Goal: Entertainment & Leisure: Consume media (video, audio)

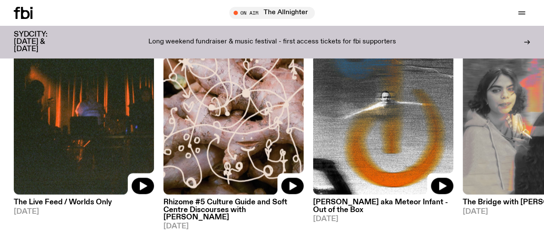
scroll to position [374, 0]
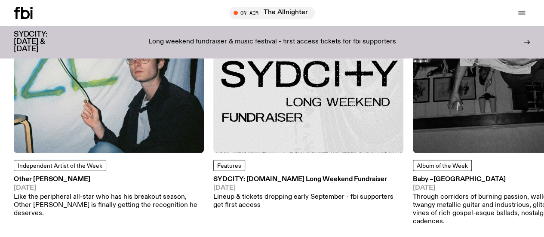
scroll to position [1089, 0]
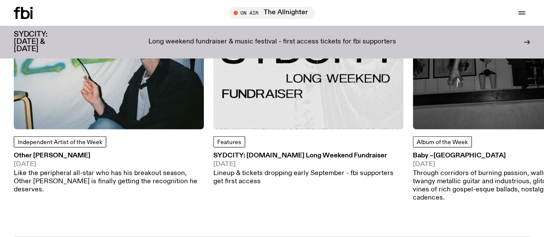
drag, startPoint x: 0, startPoint y: 0, endPoint x: 272, endPoint y: 127, distance: 299.7
click at [272, 127] on img at bounding box center [308, 34] width 190 height 190
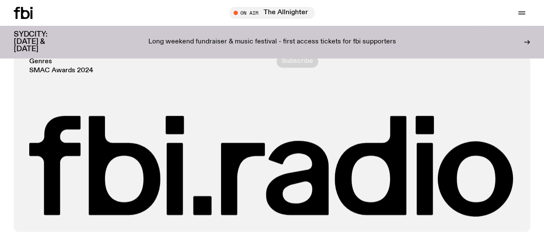
scroll to position [716, 0]
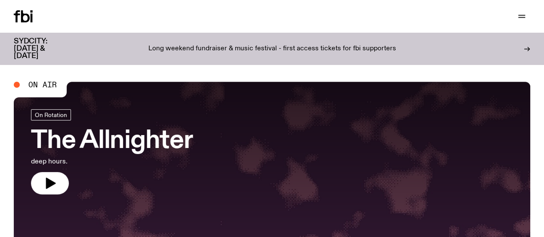
click at [0, 0] on link "Schedule" at bounding box center [0, 0] width 0 height 0
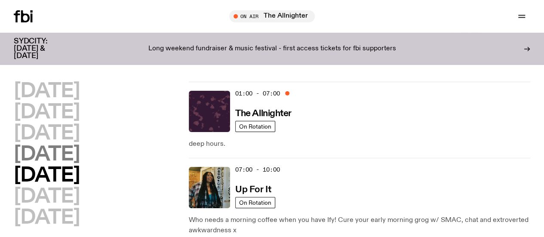
click at [80, 164] on h2 "Thursday" at bounding box center [47, 154] width 66 height 19
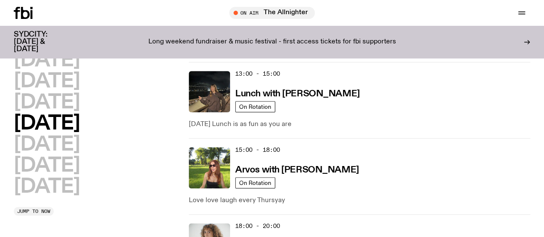
scroll to position [339, 0]
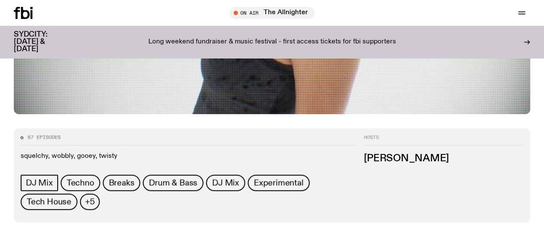
scroll to position [296, 0]
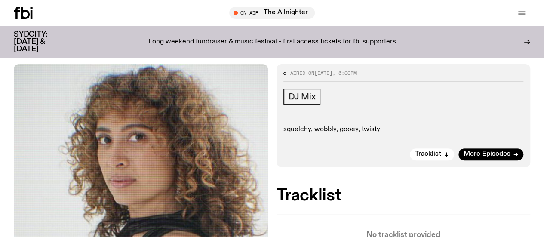
scroll to position [89, 0]
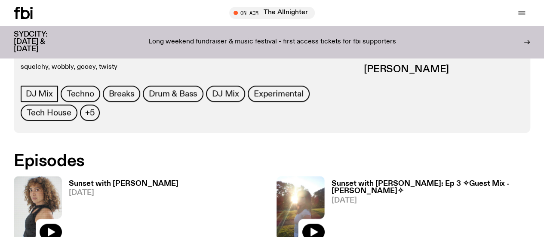
scroll to position [382, 0]
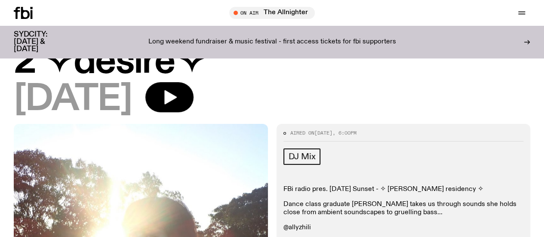
scroll to position [99, 0]
click at [190, 83] on button "button" at bounding box center [169, 98] width 48 height 30
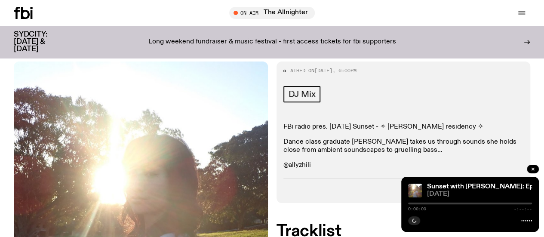
scroll to position [162, 0]
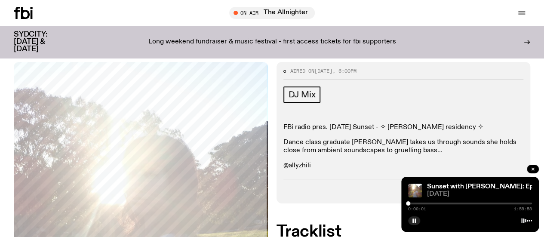
click at [437, 204] on div "0:00:01 1:59:58" at bounding box center [470, 206] width 124 height 10
click at [443, 203] on div at bounding box center [470, 203] width 124 height 2
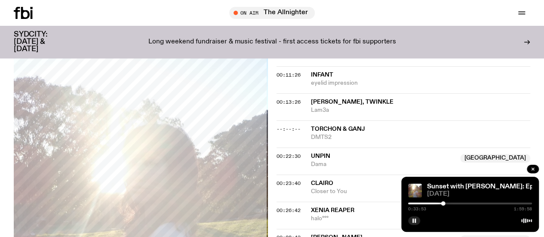
scroll to position [394, 0]
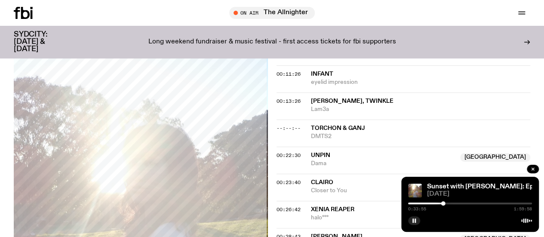
click at [468, 203] on div at bounding box center [470, 203] width 124 height 2
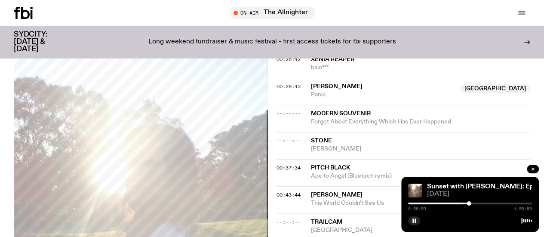
scroll to position [545, 0]
click at [480, 203] on div at bounding box center [470, 203] width 124 height 2
click at [499, 204] on div at bounding box center [470, 203] width 124 height 2
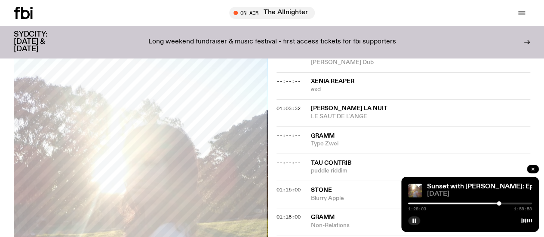
scroll to position [767, 0]
click at [434, 203] on div at bounding box center [437, 203] width 124 height 2
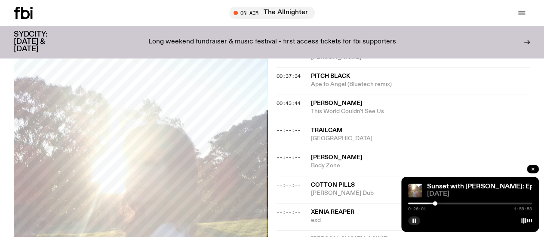
scroll to position [841, 0]
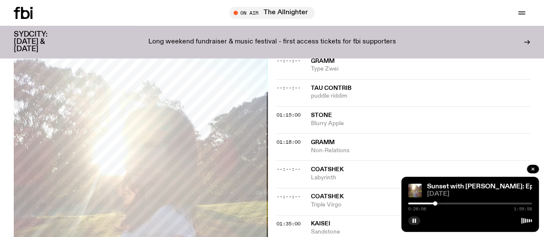
click at [456, 203] on div at bounding box center [470, 203] width 124 height 2
click at [456, 203] on div at bounding box center [457, 203] width 4 height 4
click at [455, 203] on div at bounding box center [455, 203] width 4 height 4
click at [453, 203] on div at bounding box center [453, 203] width 4 height 4
click at [453, 204] on div at bounding box center [453, 203] width 4 height 4
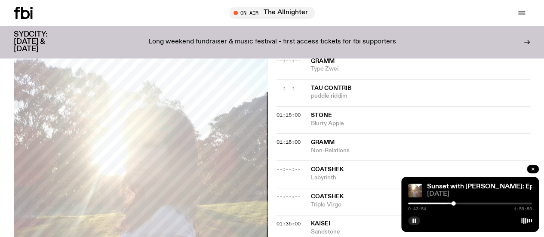
click at [452, 204] on div at bounding box center [453, 203] width 4 height 4
click at [454, 204] on div at bounding box center [470, 203] width 124 height 2
click at [453, 203] on div at bounding box center [454, 203] width 4 height 4
click at [455, 203] on div at bounding box center [453, 203] width 4 height 4
click at [463, 203] on div at bounding box center [470, 203] width 124 height 2
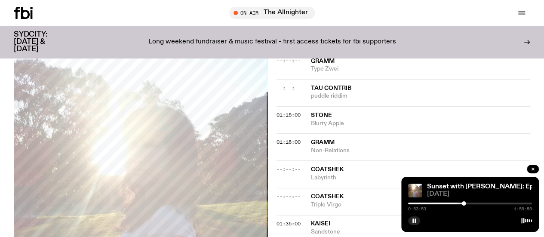
click at [459, 203] on div at bounding box center [402, 203] width 124 height 2
click at [457, 203] on div at bounding box center [457, 203] width 4 height 4
click at [458, 203] on div at bounding box center [458, 203] width 4 height 4
click at [457, 203] on div at bounding box center [457, 203] width 4 height 4
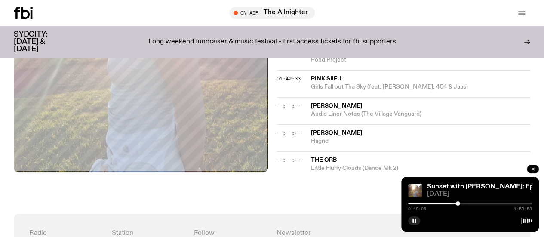
scroll to position [899, 0]
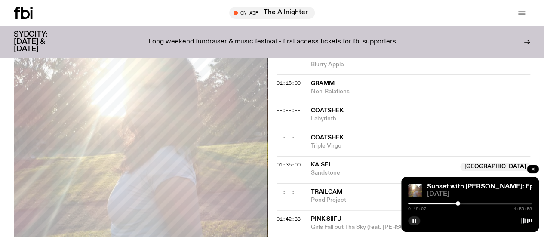
click at [0, 0] on link "Schedule" at bounding box center [0, 0] width 0 height 0
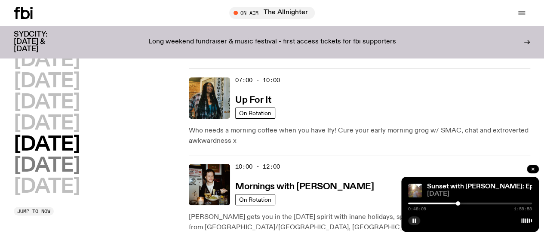
click at [79, 175] on h2 "Saturday" at bounding box center [47, 165] width 66 height 19
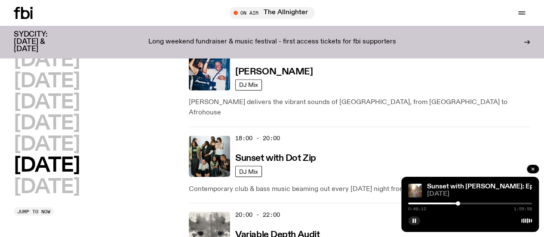
scroll to position [515, 0]
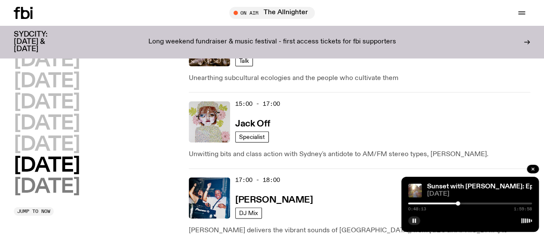
click at [80, 196] on h2 "Sunday" at bounding box center [47, 186] width 66 height 19
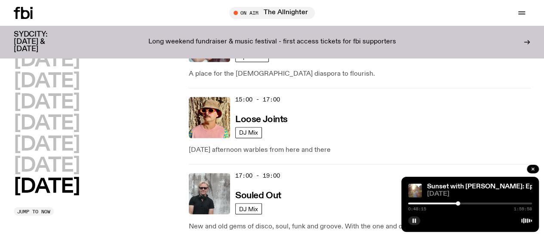
scroll to position [669, 0]
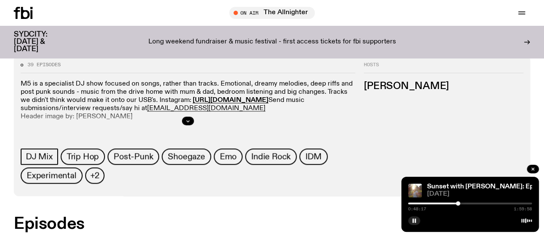
scroll to position [369, 0]
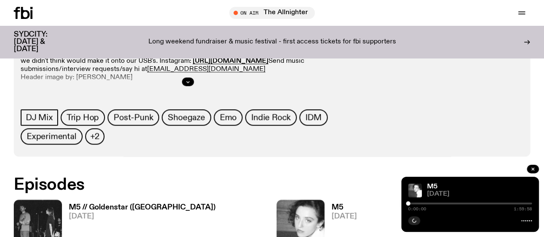
scroll to position [392, 0]
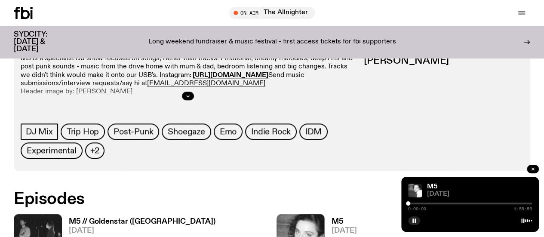
click at [331, 227] on span "17.08.25" at bounding box center [343, 230] width 25 height 7
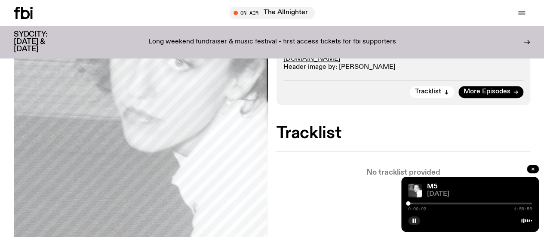
scroll to position [202, 0]
click at [430, 205] on div "0:00:03 1:59:55" at bounding box center [470, 206] width 124 height 10
click at [426, 203] on div at bounding box center [470, 203] width 124 height 2
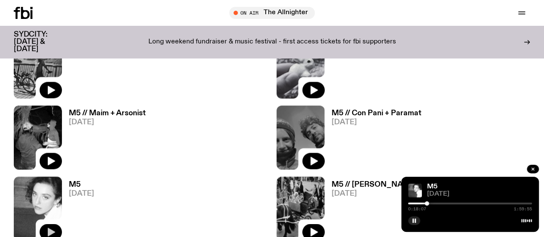
scroll to position [639, 0]
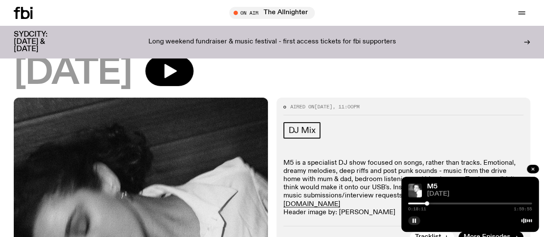
scroll to position [50, 0]
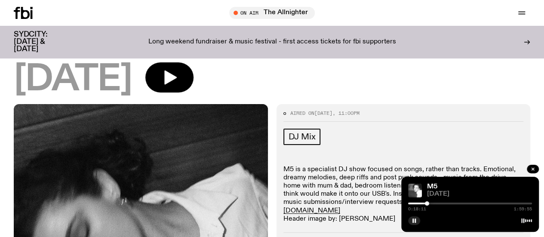
click at [190, 67] on div "08.06.25" at bounding box center [272, 79] width 516 height 35
click at [177, 80] on icon "button" at bounding box center [170, 77] width 12 height 14
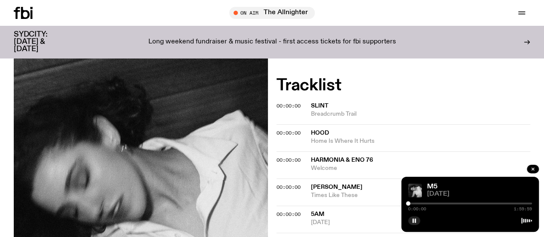
scroll to position [261, 0]
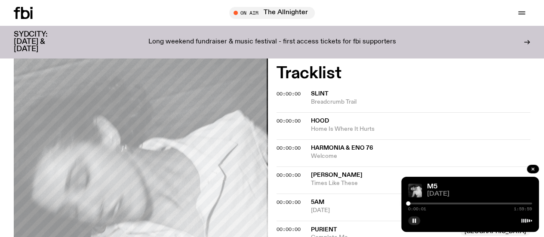
click at [424, 203] on div at bounding box center [470, 203] width 124 height 2
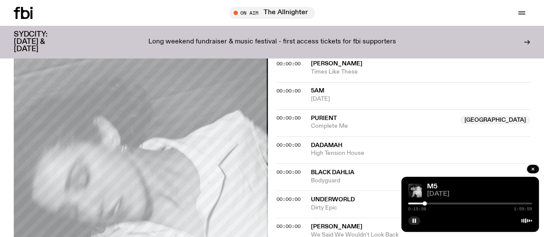
scroll to position [373, 0]
click at [419, 203] on div at bounding box center [362, 203] width 124 height 2
click at [436, 203] on div at bounding box center [470, 203] width 124 height 2
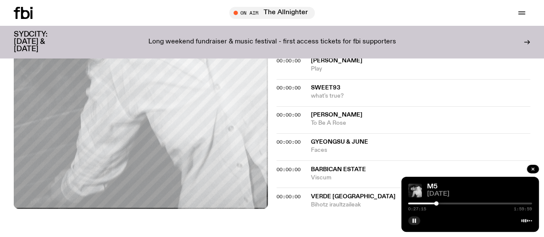
scroll to position [647, 0]
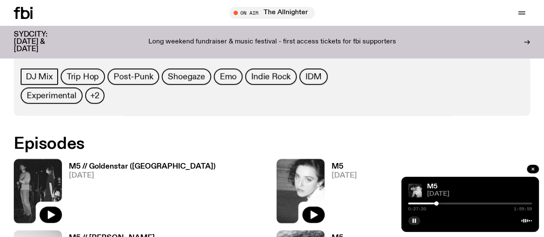
scroll to position [339, 0]
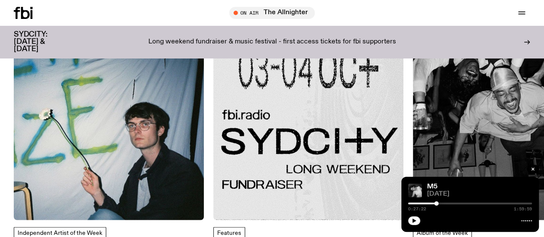
scroll to position [999, 0]
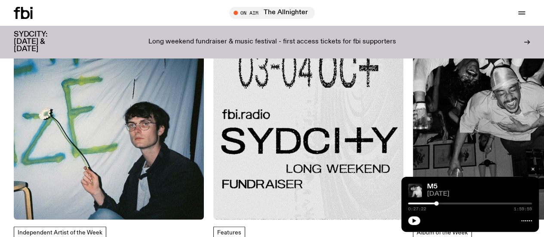
click at [529, 168] on button "button" at bounding box center [532, 169] width 12 height 9
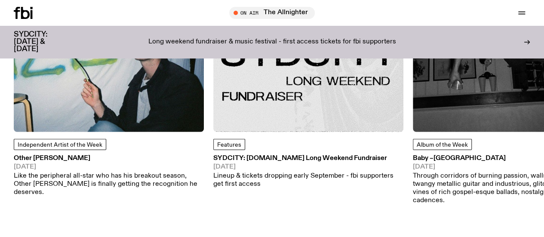
scroll to position [1094, 0]
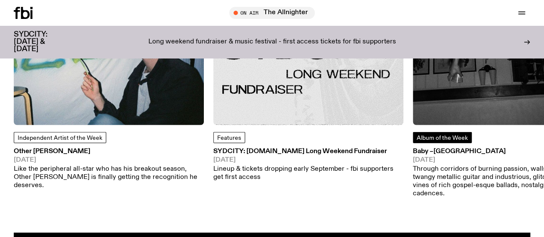
click at [457, 143] on link "Album of the Week" at bounding box center [442, 137] width 59 height 11
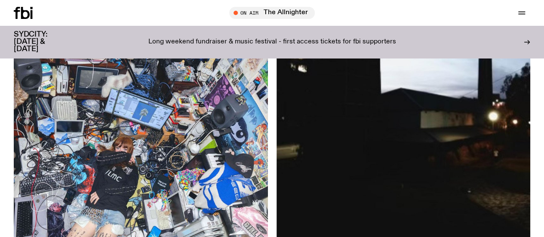
scroll to position [480, 0]
